Goal: Task Accomplishment & Management: Use online tool/utility

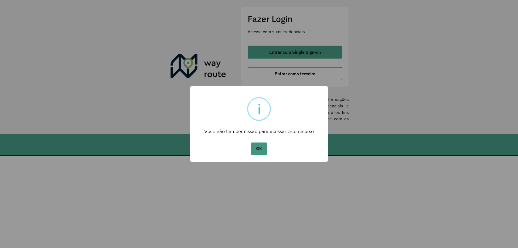
click at [262, 147] on button "OK" at bounding box center [259, 149] width 16 height 12
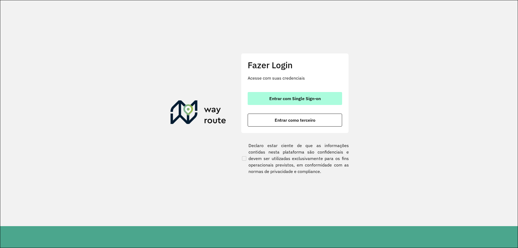
click at [285, 98] on span "Entrar com Single Sign-on" at bounding box center [295, 98] width 52 height 4
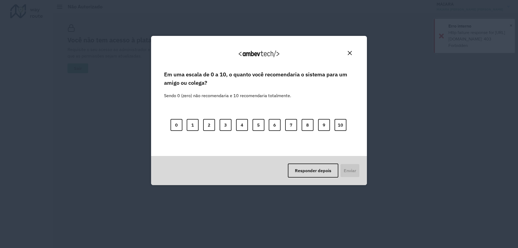
click at [251, 148] on div "Em uma escala de 0 a 10, o quanto você recomendaria o sistema para um amigo ou …" at bounding box center [259, 113] width 203 height 86
click at [352, 52] on button "Close" at bounding box center [350, 53] width 8 height 8
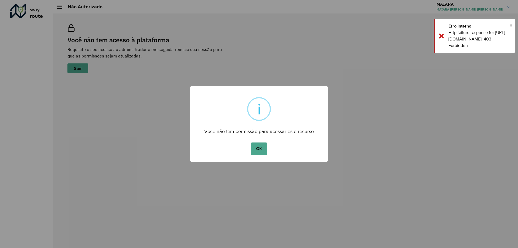
click at [150, 100] on div "× i Você não tem permissão para acessar este recurso OK No Cancel" at bounding box center [259, 124] width 518 height 248
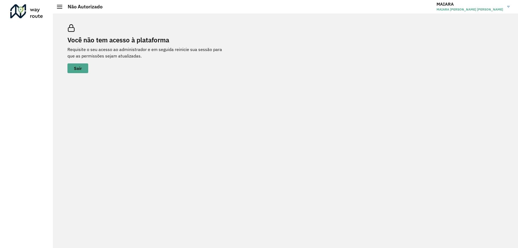
click at [325, 182] on div "Você não tem acesso à plataforma Requisite o seu acesso ao administrador e em s…" at bounding box center [285, 130] width 465 height 235
